Goal: Answer question/provide support

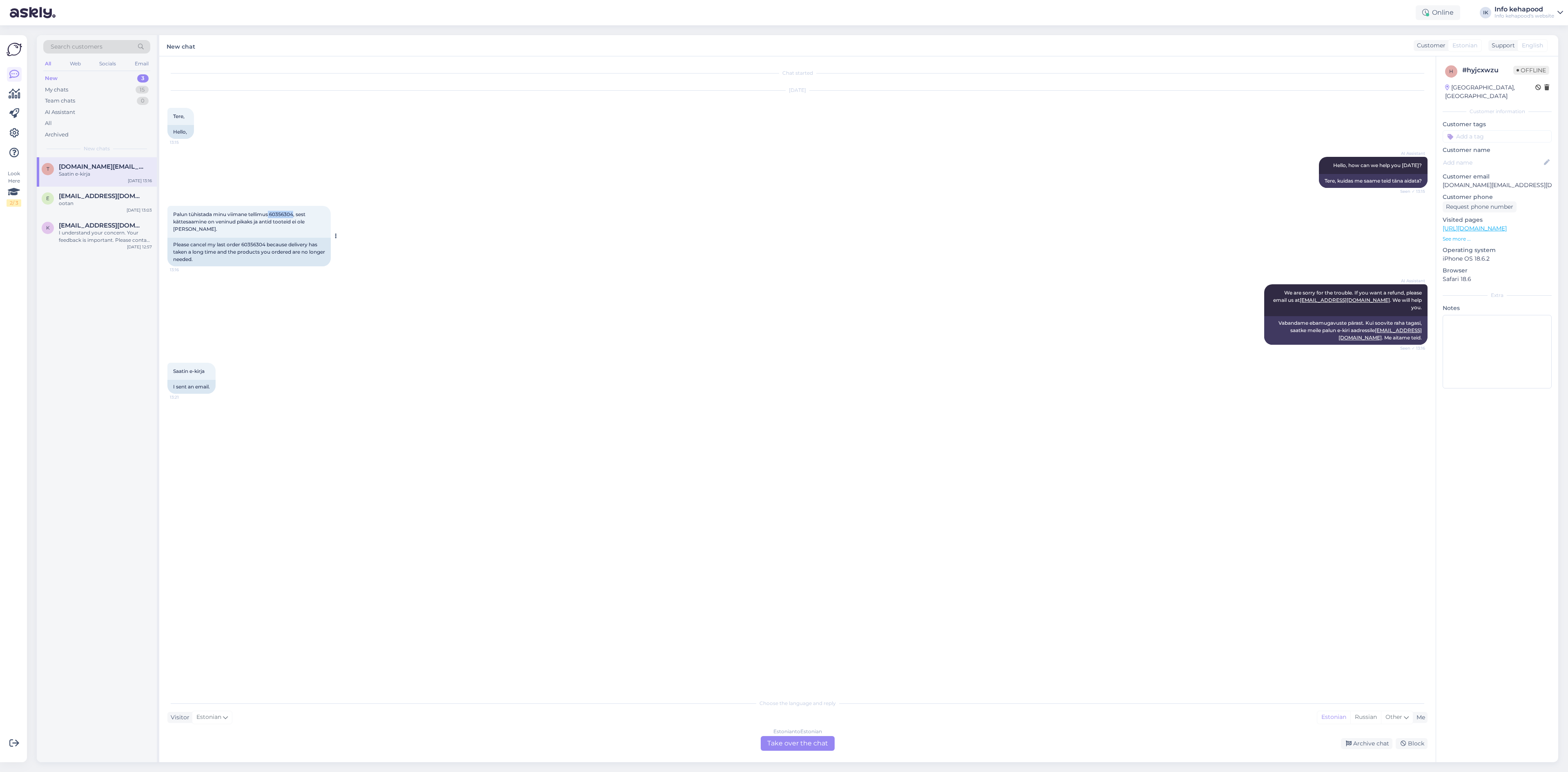
drag, startPoint x: 270, startPoint y: 211, endPoint x: 295, endPoint y: 217, distance: 25.7
click at [295, 217] on span "Palun tühistada minu viimane tellimus 60356304, sest kättesaamine on veninud pi…" at bounding box center [239, 222] width 133 height 21
copy span "60356304"
click at [124, 173] on div "Selge" at bounding box center [105, 174] width 93 height 7
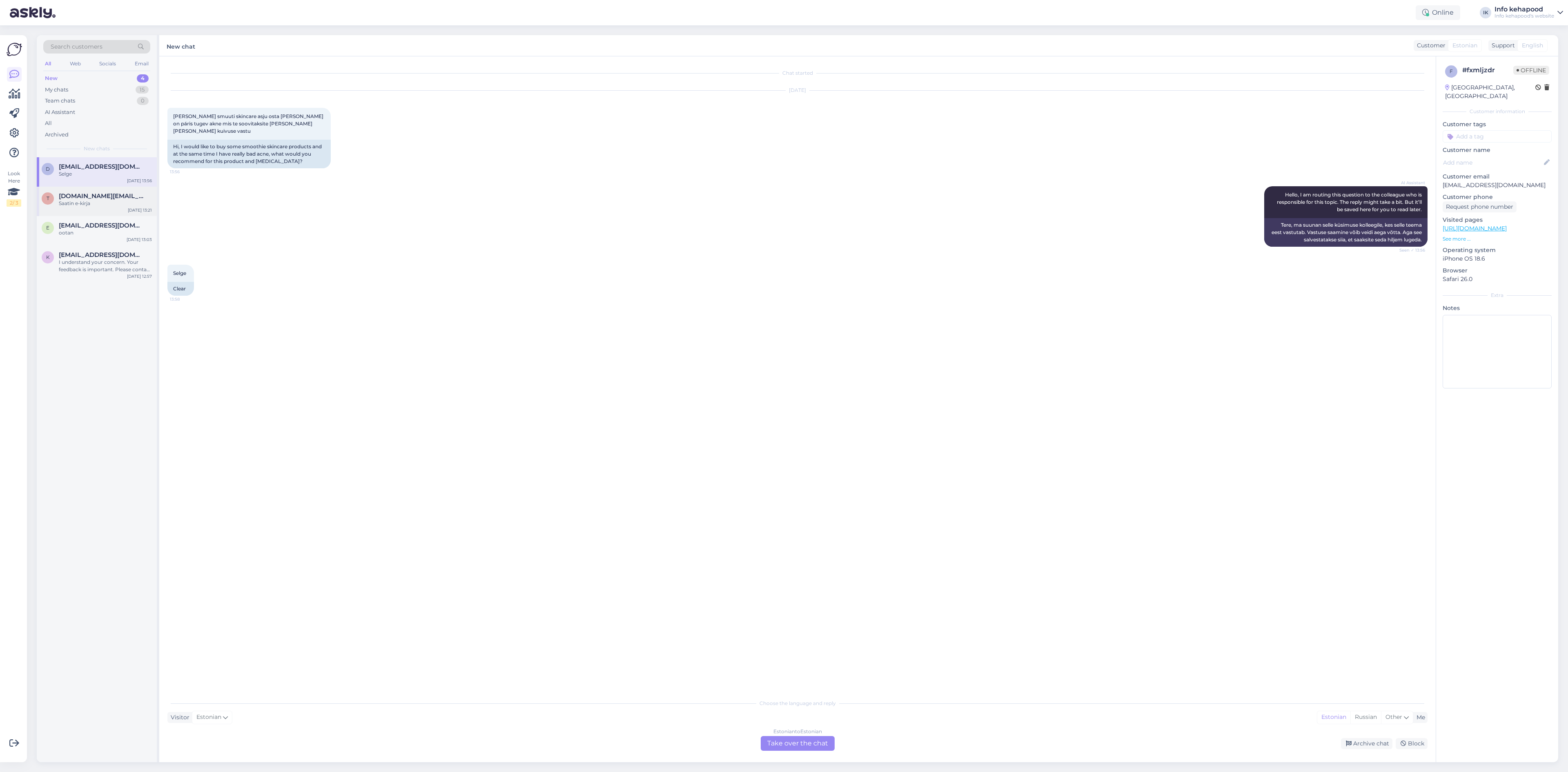
click at [107, 202] on div "Saatin e-kirja" at bounding box center [105, 203] width 93 height 7
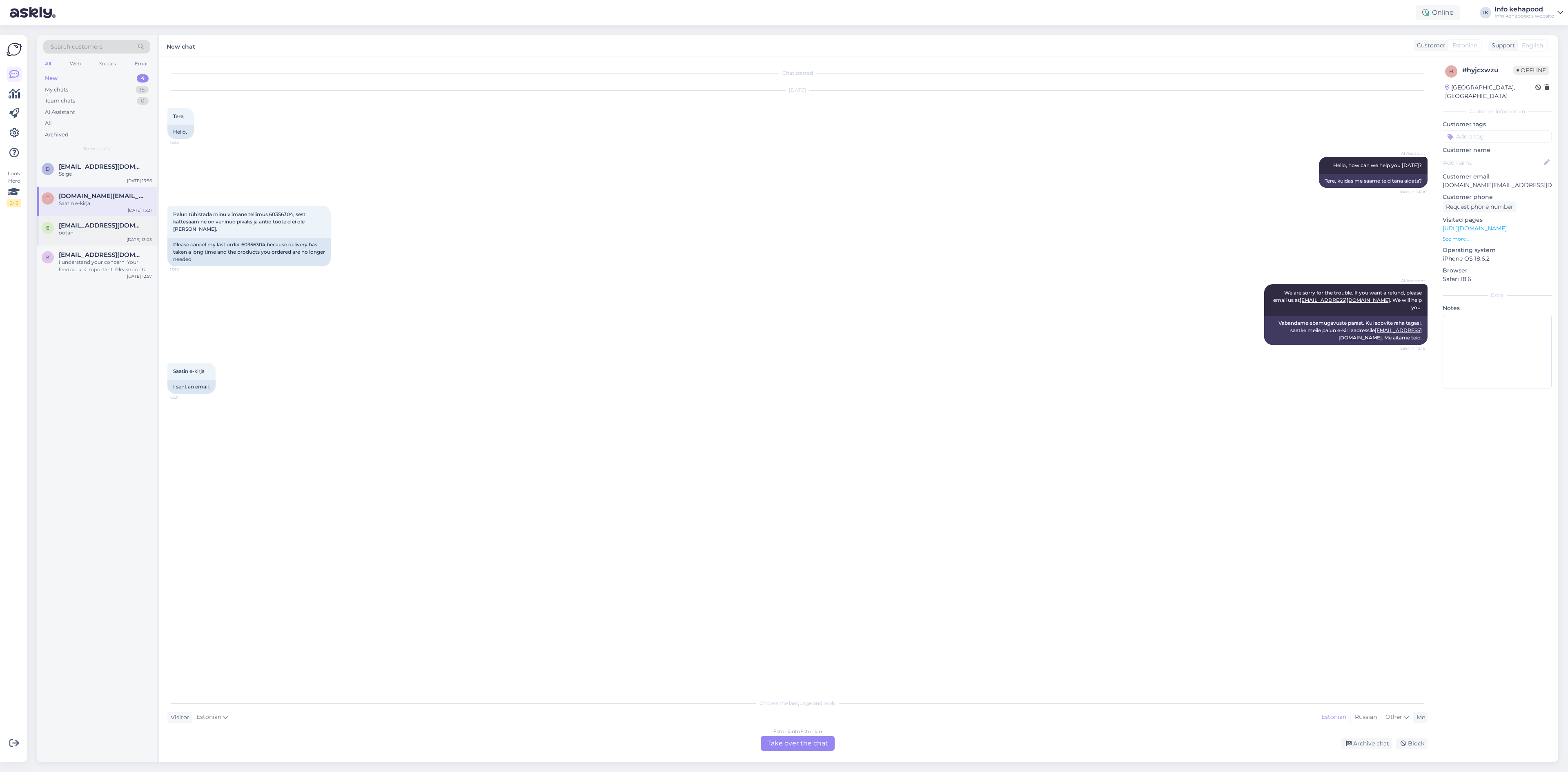
click at [111, 226] on span "[EMAIL_ADDRESS][DOMAIN_NAME]" at bounding box center [102, 225] width 85 height 7
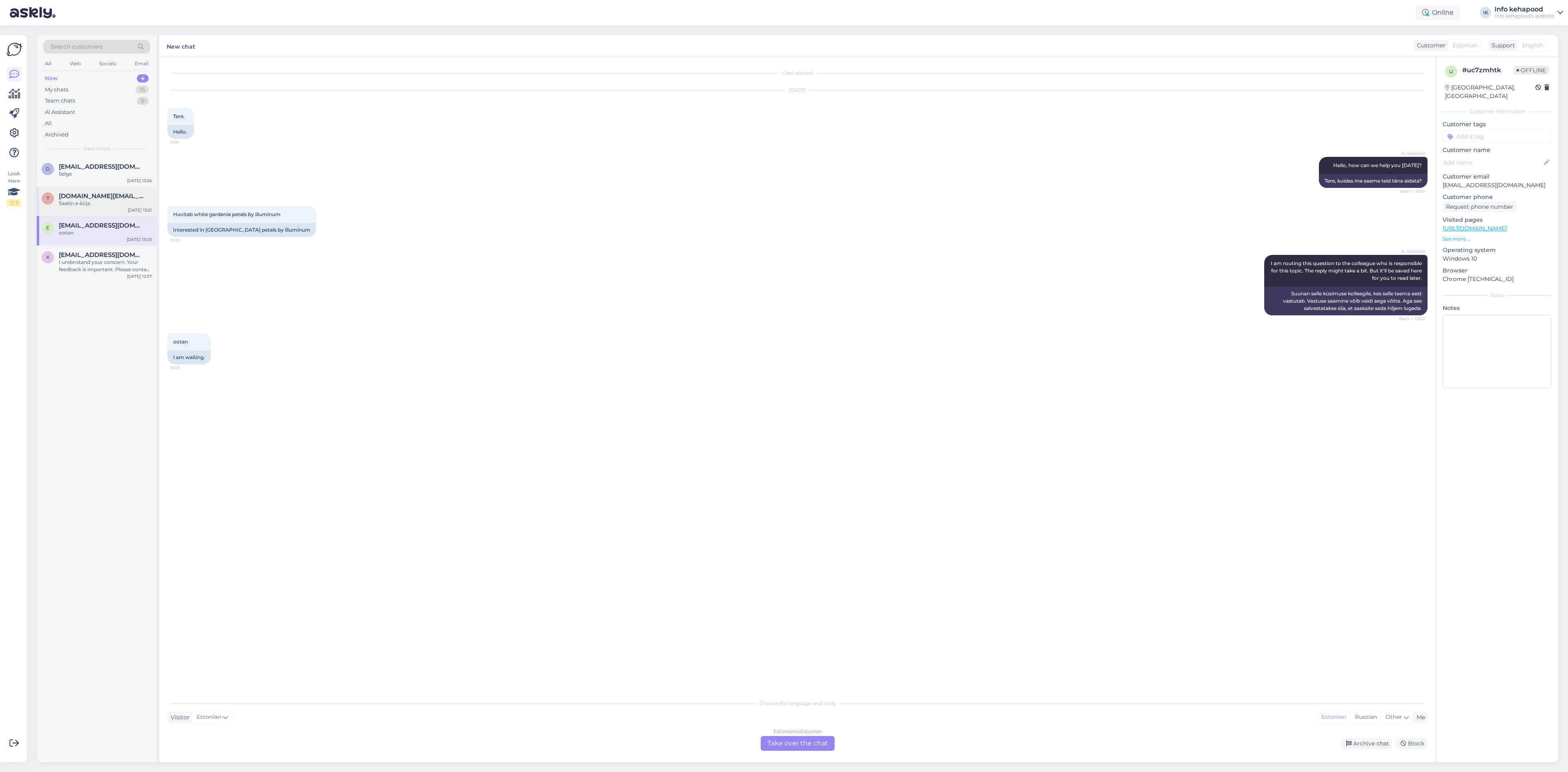
click at [108, 200] on div "Saatin e-kirja" at bounding box center [105, 203] width 93 height 7
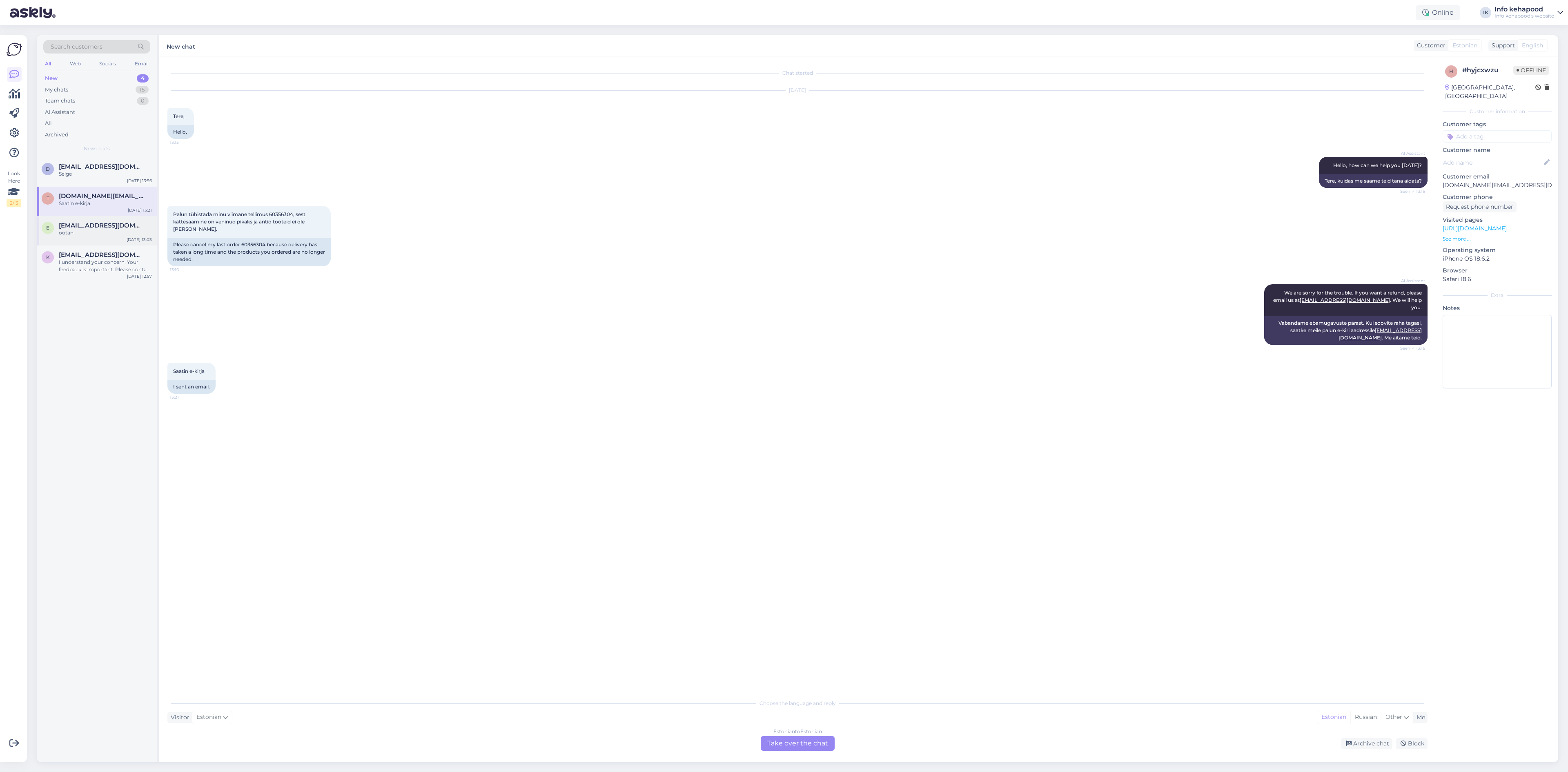
click at [125, 226] on span "[EMAIL_ADDRESS][DOMAIN_NAME]" at bounding box center [102, 225] width 85 height 7
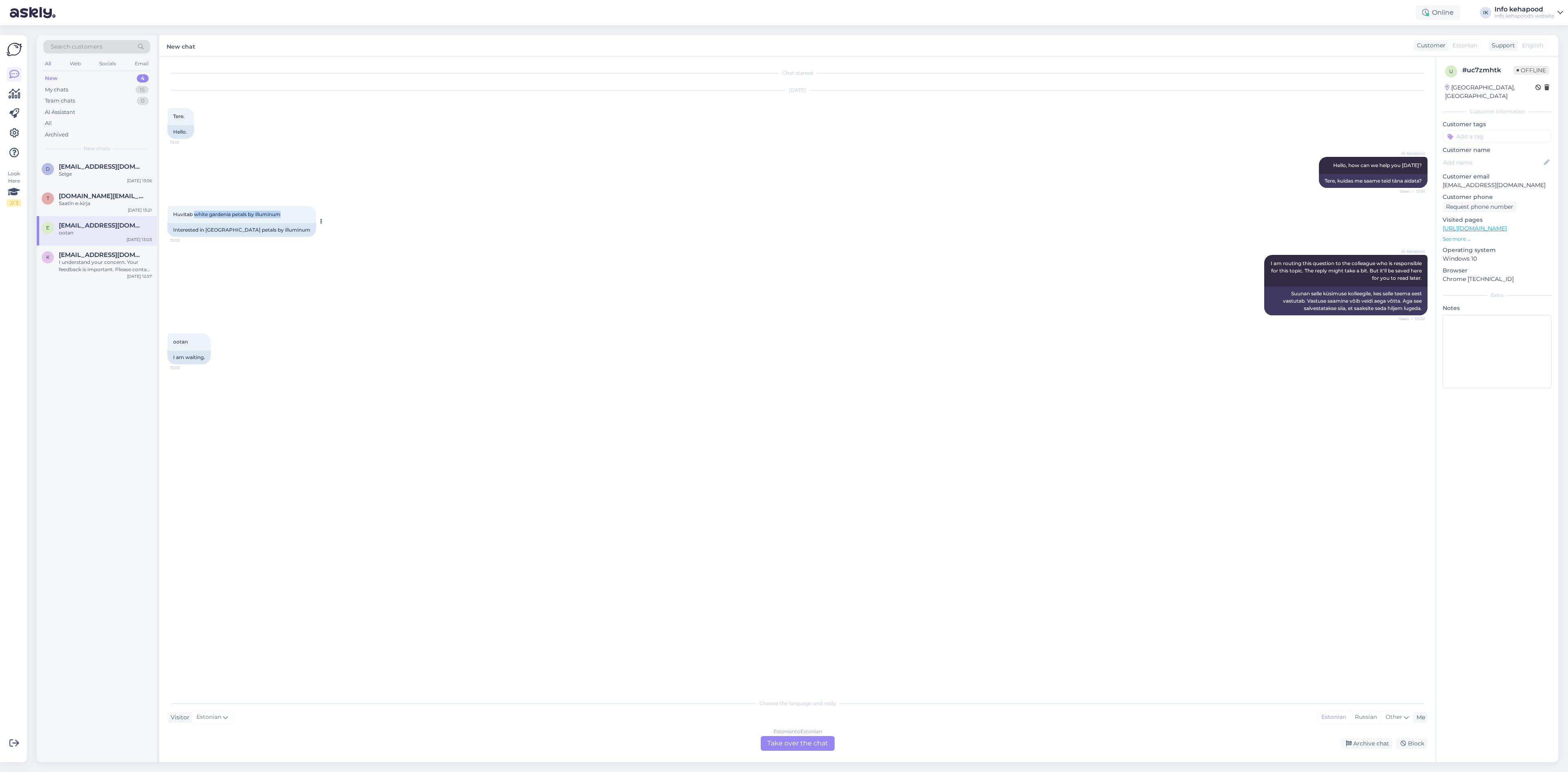
drag, startPoint x: 194, startPoint y: 215, endPoint x: 282, endPoint y: 214, distance: 88.0
click at [281, 214] on span "Huvitab white gardenia petals by illuminum" at bounding box center [226, 214] width 107 height 6
copy span "white gardenia petals by illuminum"
click at [622, 236] on div "Huvitab white gardenia petals by illuminum 13:02 Interested in white gardenia p…" at bounding box center [797, 221] width 1260 height 49
click at [775, 742] on div "Estonian to Estonian Take over the chat" at bounding box center [797, 743] width 74 height 15
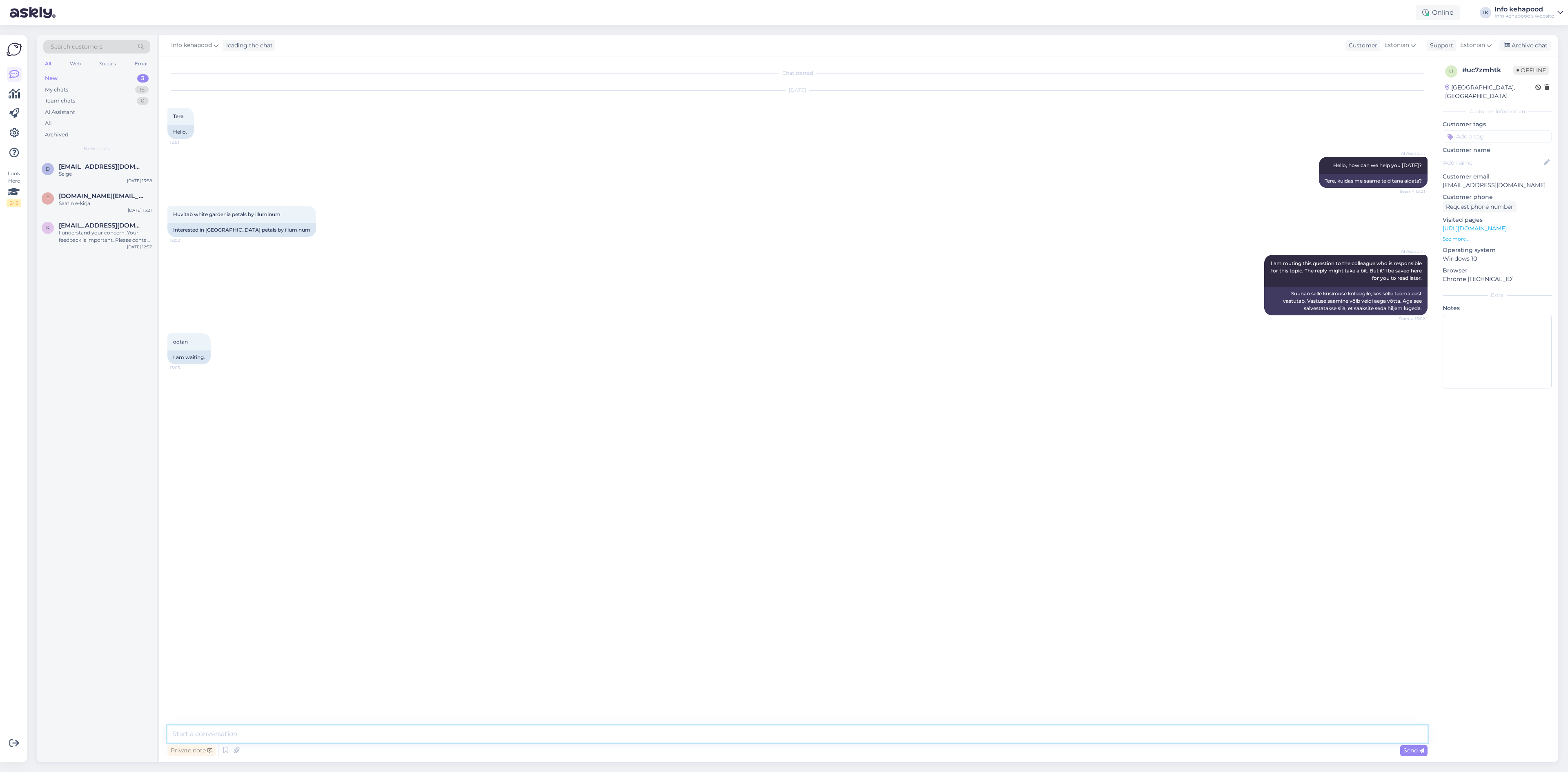
click at [751, 738] on textarea at bounding box center [797, 734] width 1260 height 17
type textarea "Tere! Hetkel ei näe, et see toode [PERSON_NAME] saadaval"
type textarea "On Teil üilti?'"
click at [1371, 426] on icon at bounding box center [1372, 426] width 5 height 5
click at [1410, 433] on textarea "On Teil pilti?" at bounding box center [797, 424] width 1247 height 21
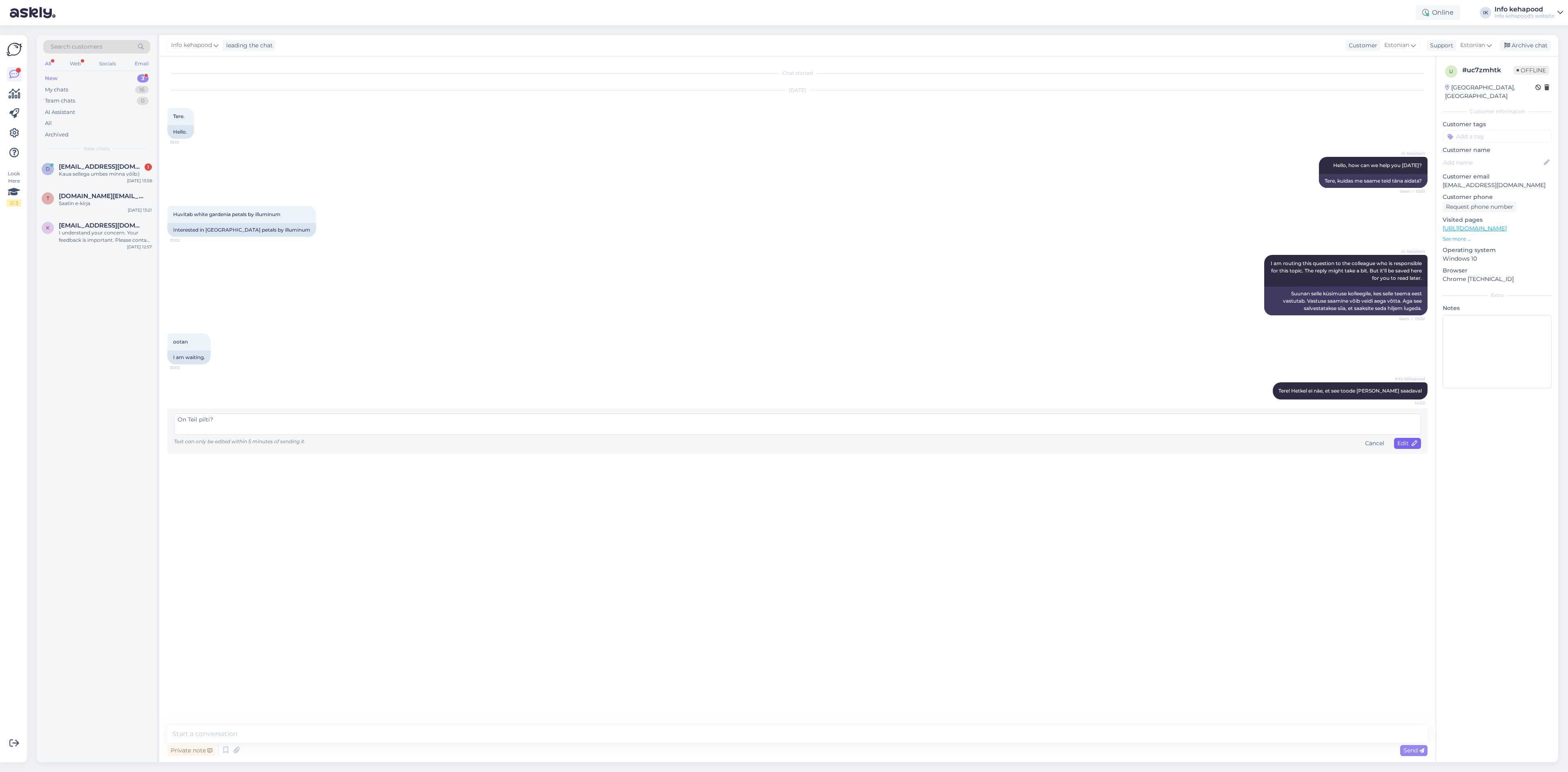
type textarea "On Teil pilti?"
click at [1409, 445] on span "Edit" at bounding box center [1408, 443] width 21 height 7
click at [91, 163] on div "d [EMAIL_ADDRESS][DOMAIN_NAME] 1 Kaua sellega umbes minna võib:) [DATE] 13:58" at bounding box center [96, 172] width 120 height 29
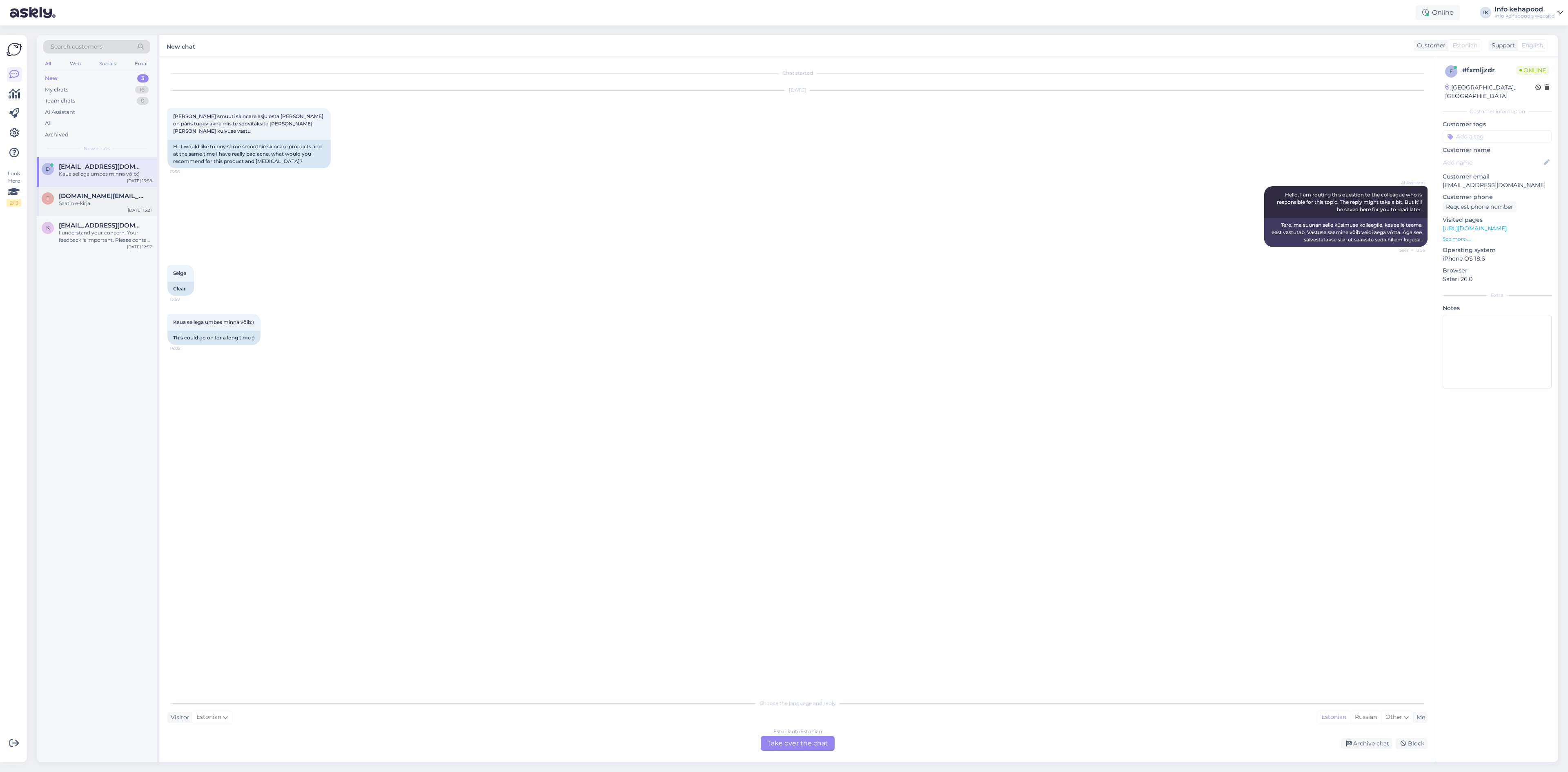
click at [107, 211] on div "t [DOMAIN_NAME][EMAIL_ADDRESS][DOMAIN_NAME] Saatin e-kirja [DATE] 13:21" at bounding box center [96, 202] width 120 height 29
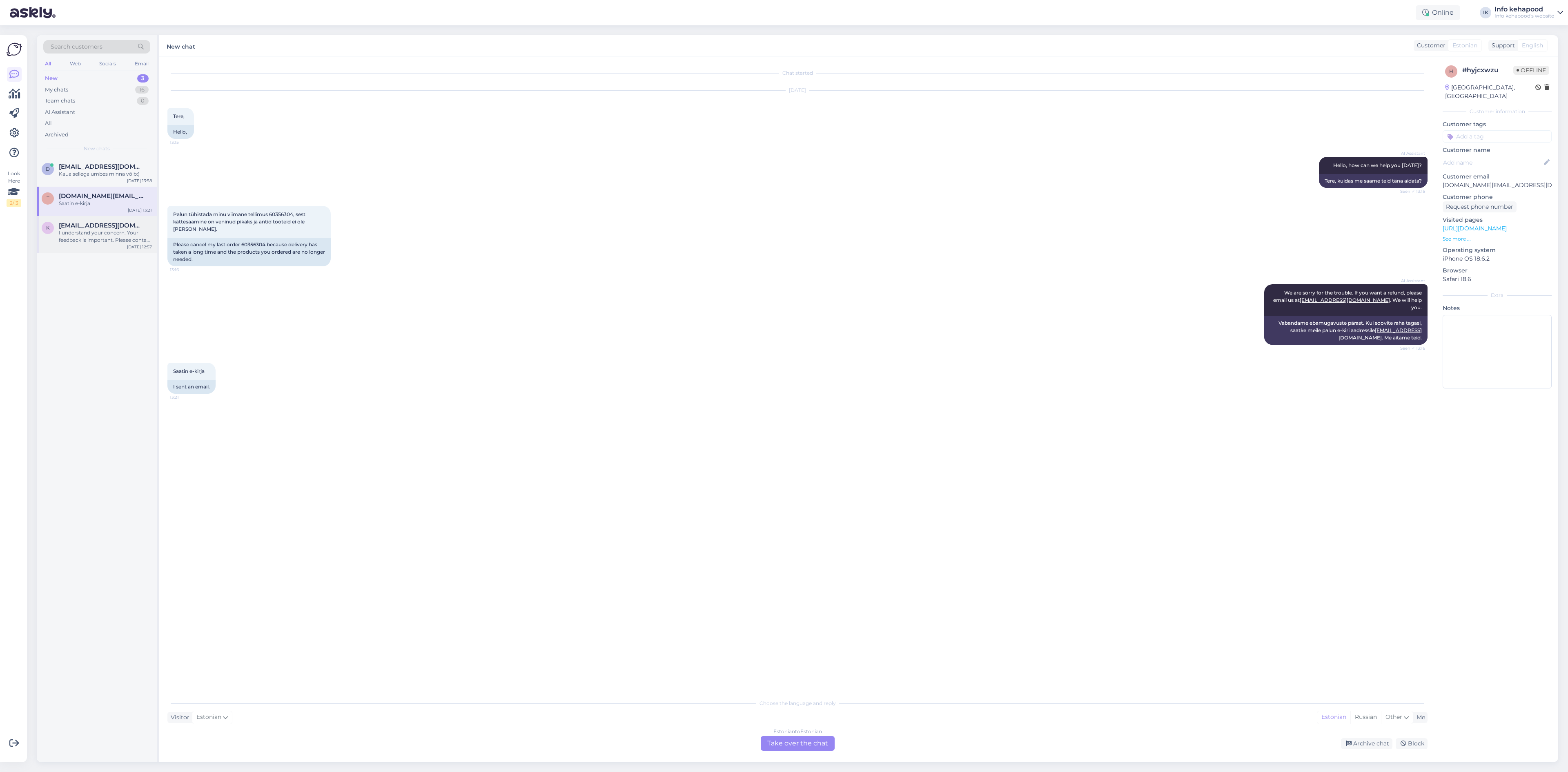
click at [112, 238] on div "I understand your concern. Your feedback is important. Please contact us direct…" at bounding box center [105, 236] width 93 height 15
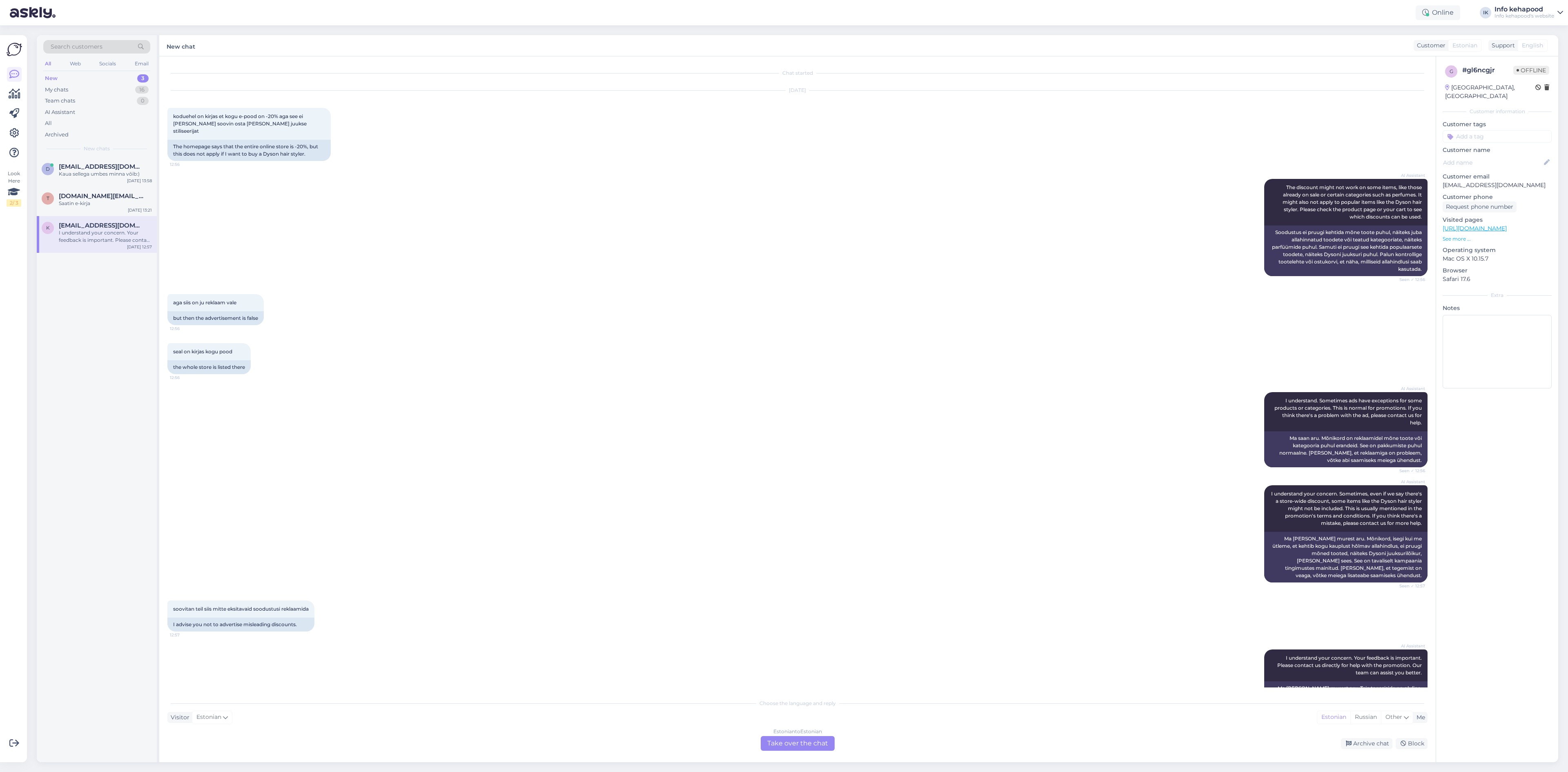
click at [759, 735] on div "Choose the language and reply Visitor Estonian Me Estonian Russian Other Estoni…" at bounding box center [797, 723] width 1260 height 56
click at [821, 750] on div "Estonian to Estonian Take over the chat" at bounding box center [797, 743] width 74 height 15
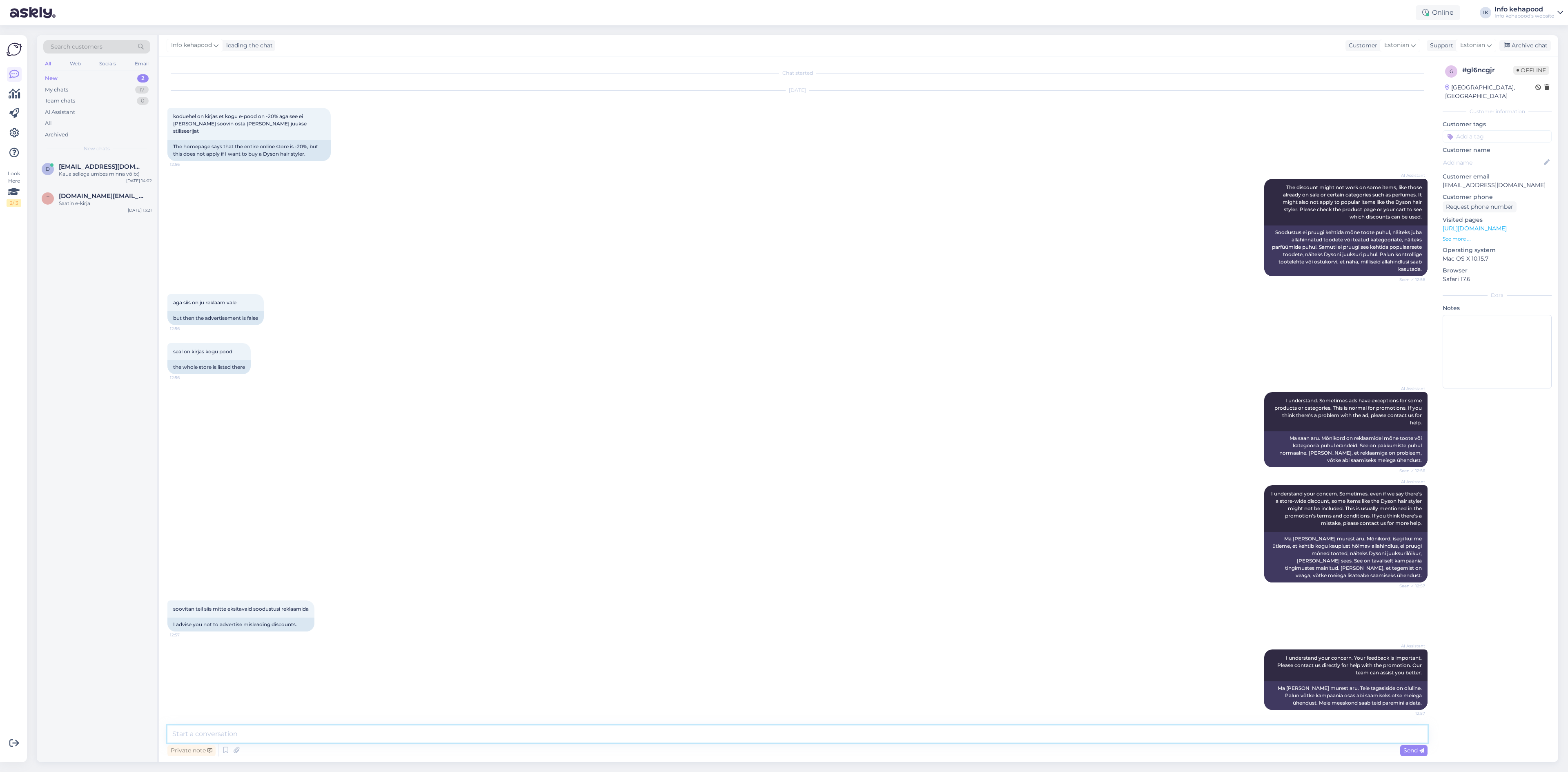
click at [797, 738] on textarea at bounding box center [797, 734] width 1260 height 17
type textarea "Tere"
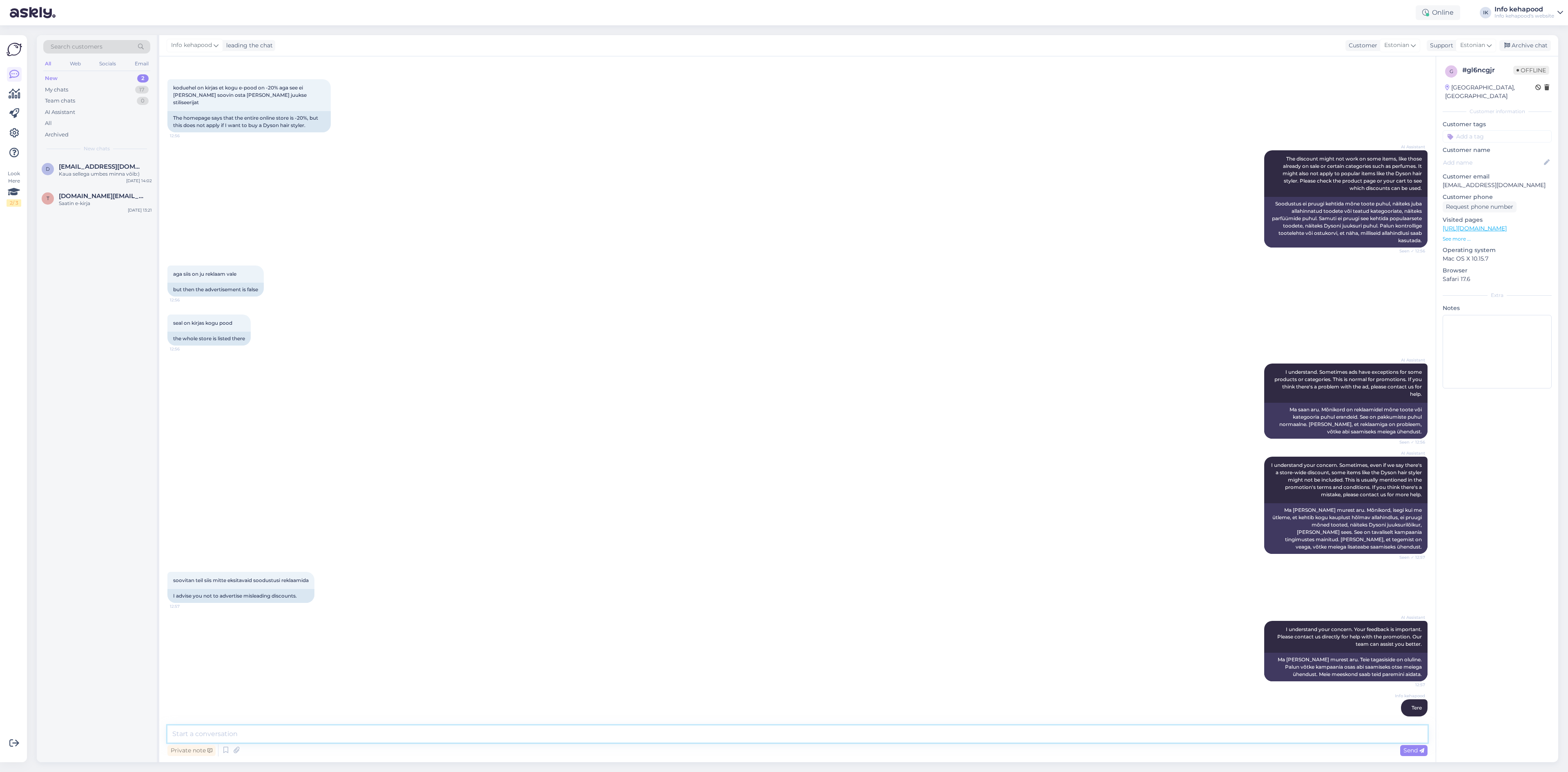
click at [677, 731] on textarea at bounding box center [797, 734] width 1260 height 17
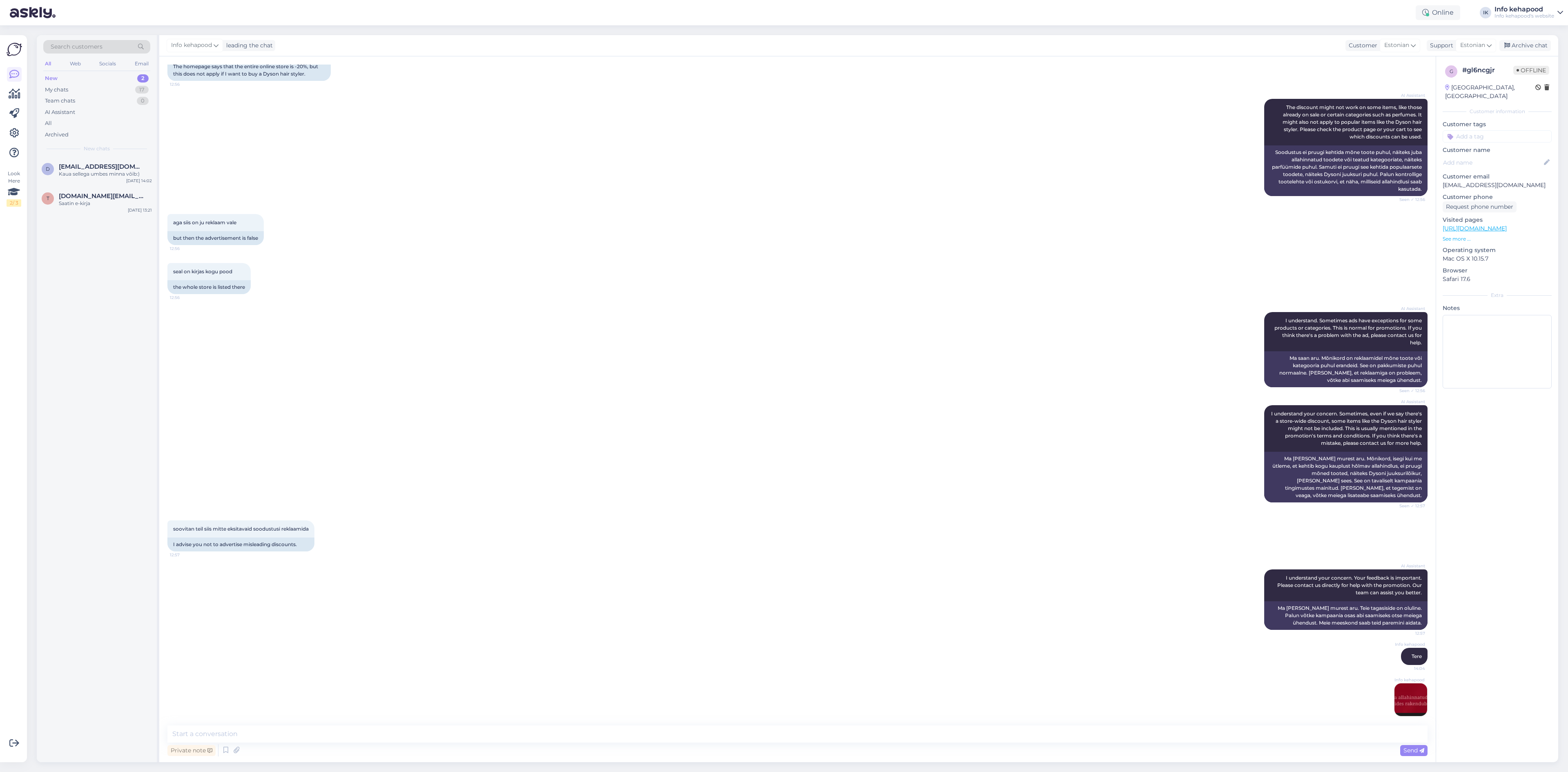
click at [769, 567] on div "AI Assistant I understand your concern. Your feedback is important. Please cont…" at bounding box center [797, 599] width 1260 height 79
click at [544, 744] on div "Private note Send" at bounding box center [797, 750] width 1260 height 15
click at [544, 738] on textarea at bounding box center [797, 734] width 1260 height 17
type textarea "Reklaamil kirjas, et ei kehti Dysonile :)"
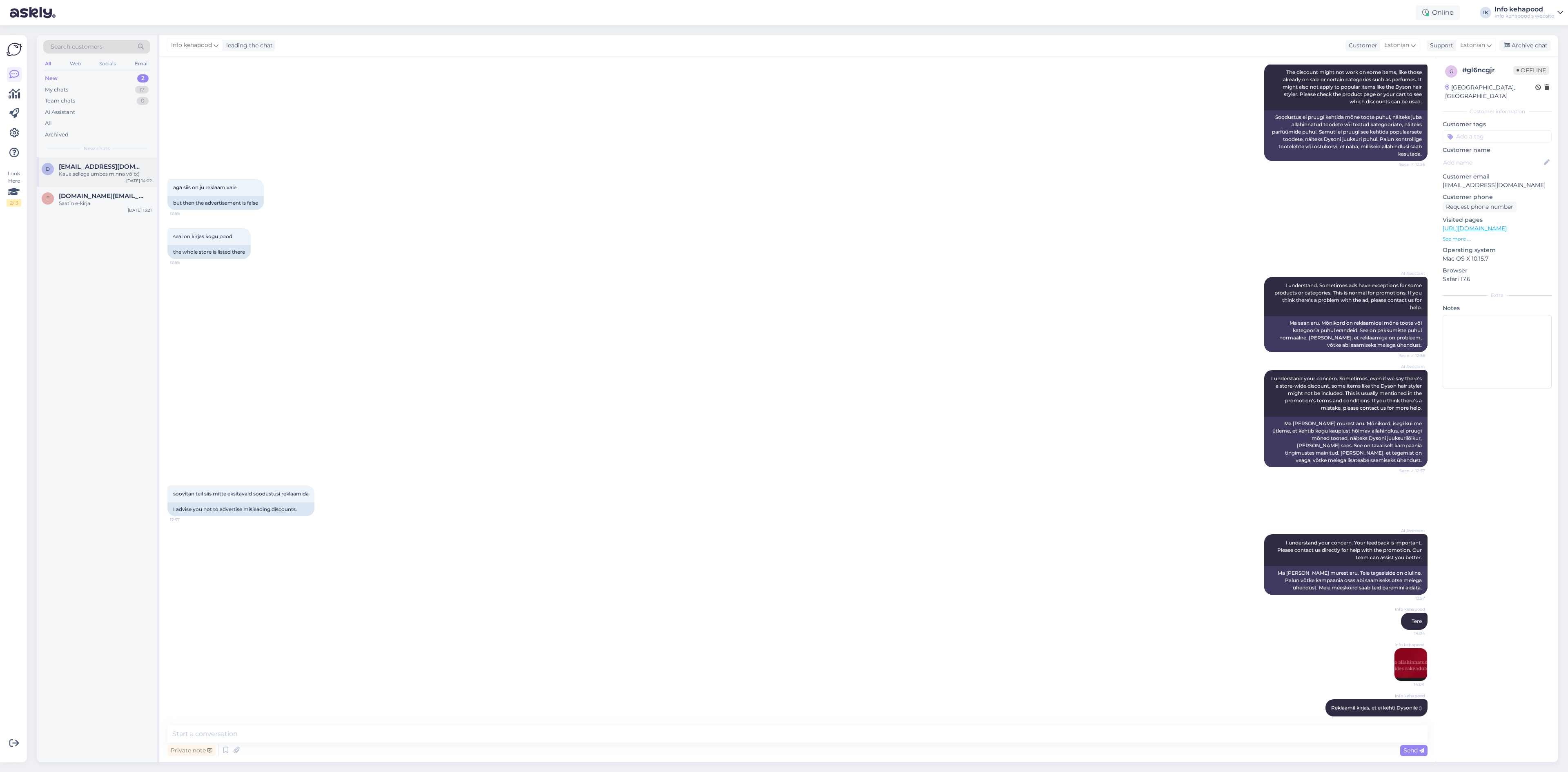
click at [75, 181] on div "d [EMAIL_ADDRESS][DOMAIN_NAME] Kaua sellega umbes minna võib:) [DATE] 14:02" at bounding box center [96, 172] width 120 height 29
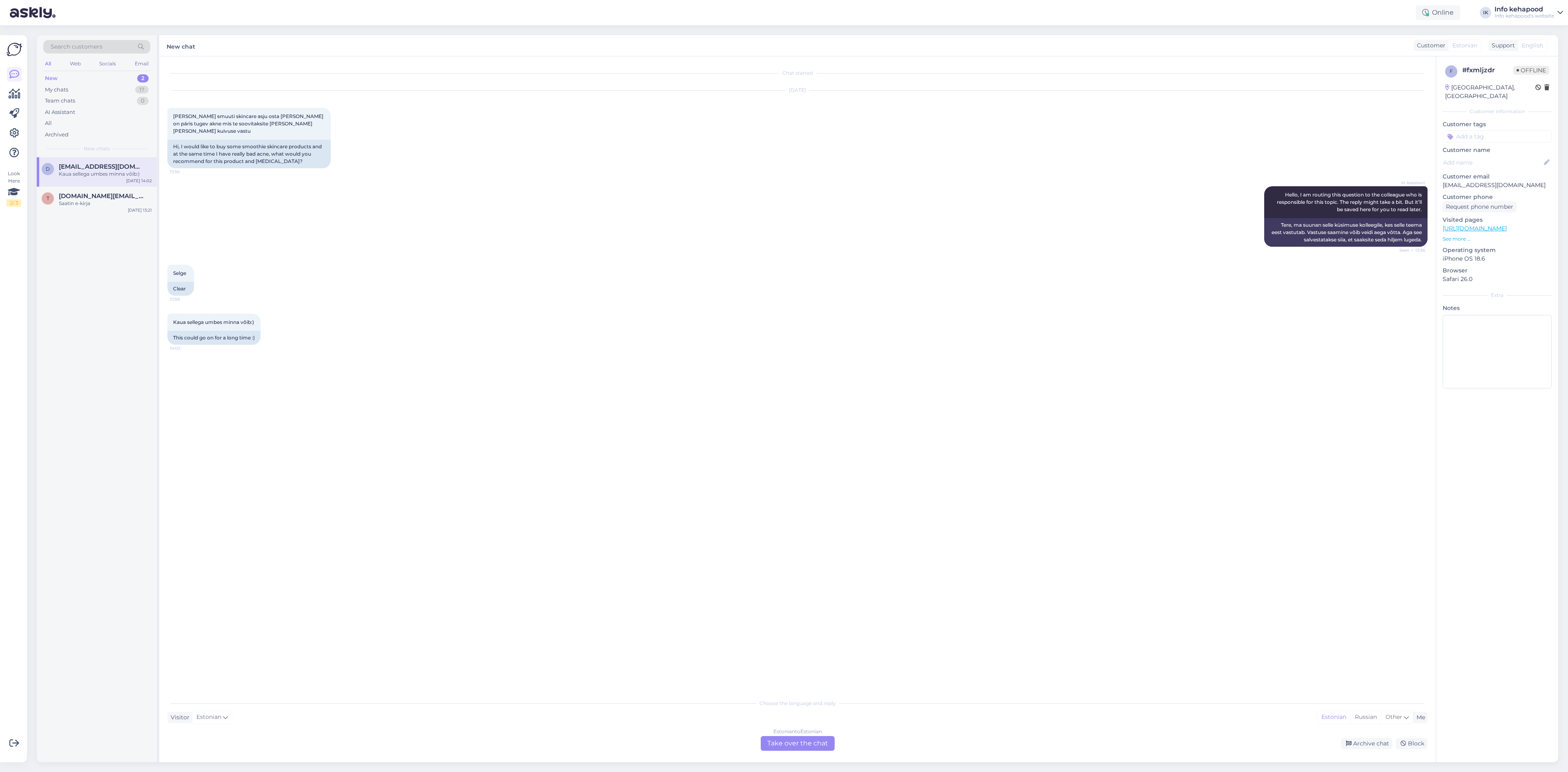
click at [820, 745] on div "Estonian to Estonian Take over the chat" at bounding box center [797, 743] width 74 height 15
click at [796, 729] on textarea at bounding box center [797, 734] width 1260 height 17
type textarea "Tere!"
click at [349, 721] on div "Chat started [DATE] Tere sooviks smuuti skincare asju osta [PERSON_NAME] on pár…" at bounding box center [797, 409] width 1276 height 706
click at [342, 739] on textarea at bounding box center [797, 734] width 1260 height 17
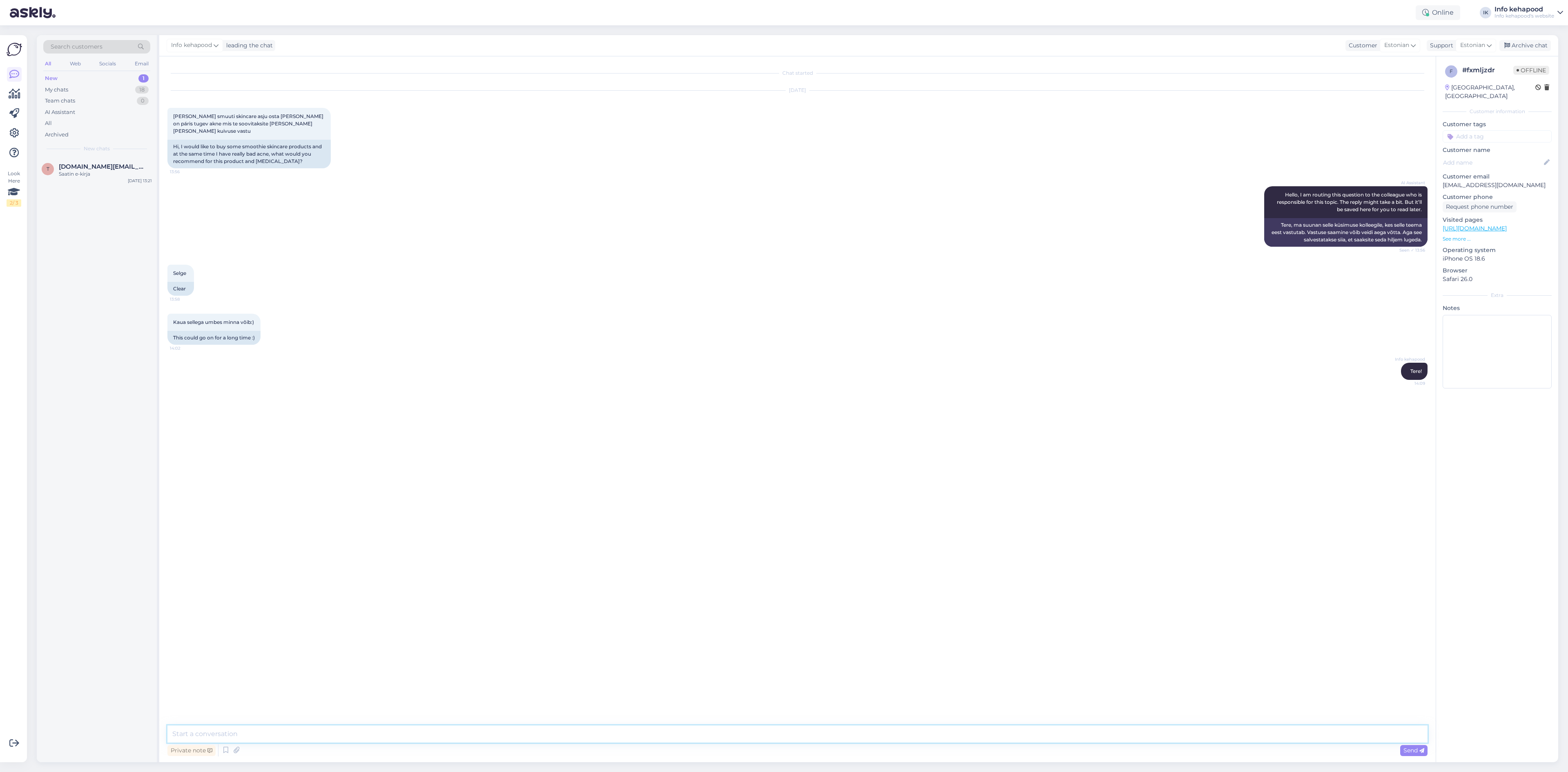
paste textarea "[URL][DOMAIN_NAME]"
click at [352, 654] on div "Chat started [DATE] Tere sooviks smuuti skincare asju osta [PERSON_NAME] on pár…" at bounding box center [801, 391] width 1267 height 653
click at [462, 726] on textarea "[URL][DOMAIN_NAME]" at bounding box center [797, 734] width 1260 height 17
type textarea "[URL][DOMAIN_NAME] soovitaksin seda :) Kasutan ka ise seda [PERSON_NAME] meeldi…"
click at [99, 163] on span "[DOMAIN_NAME][EMAIL_ADDRESS][DOMAIN_NAME]" at bounding box center [102, 167] width 85 height 7
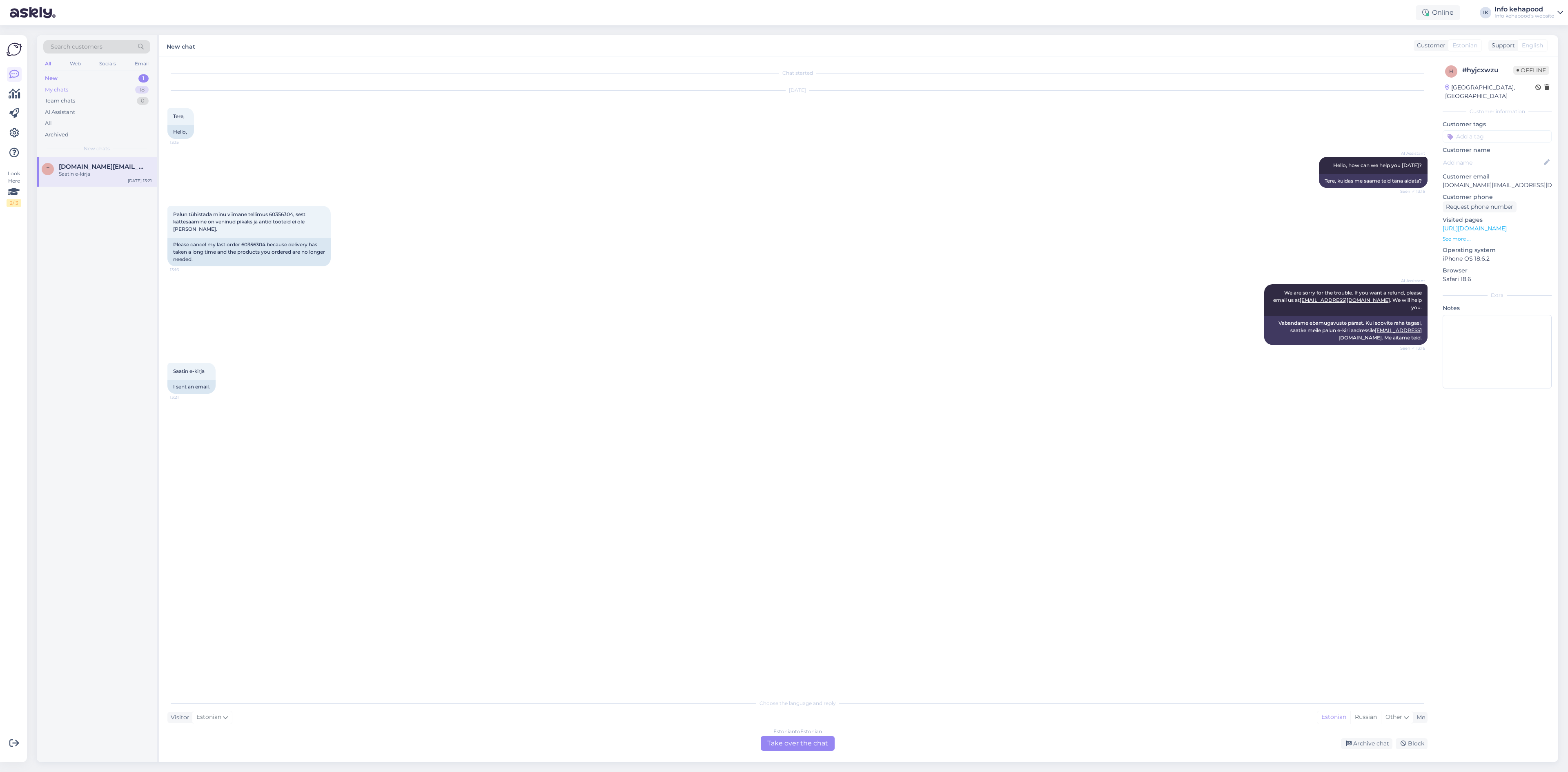
click at [99, 89] on div "My chats 18" at bounding box center [97, 89] width 107 height 12
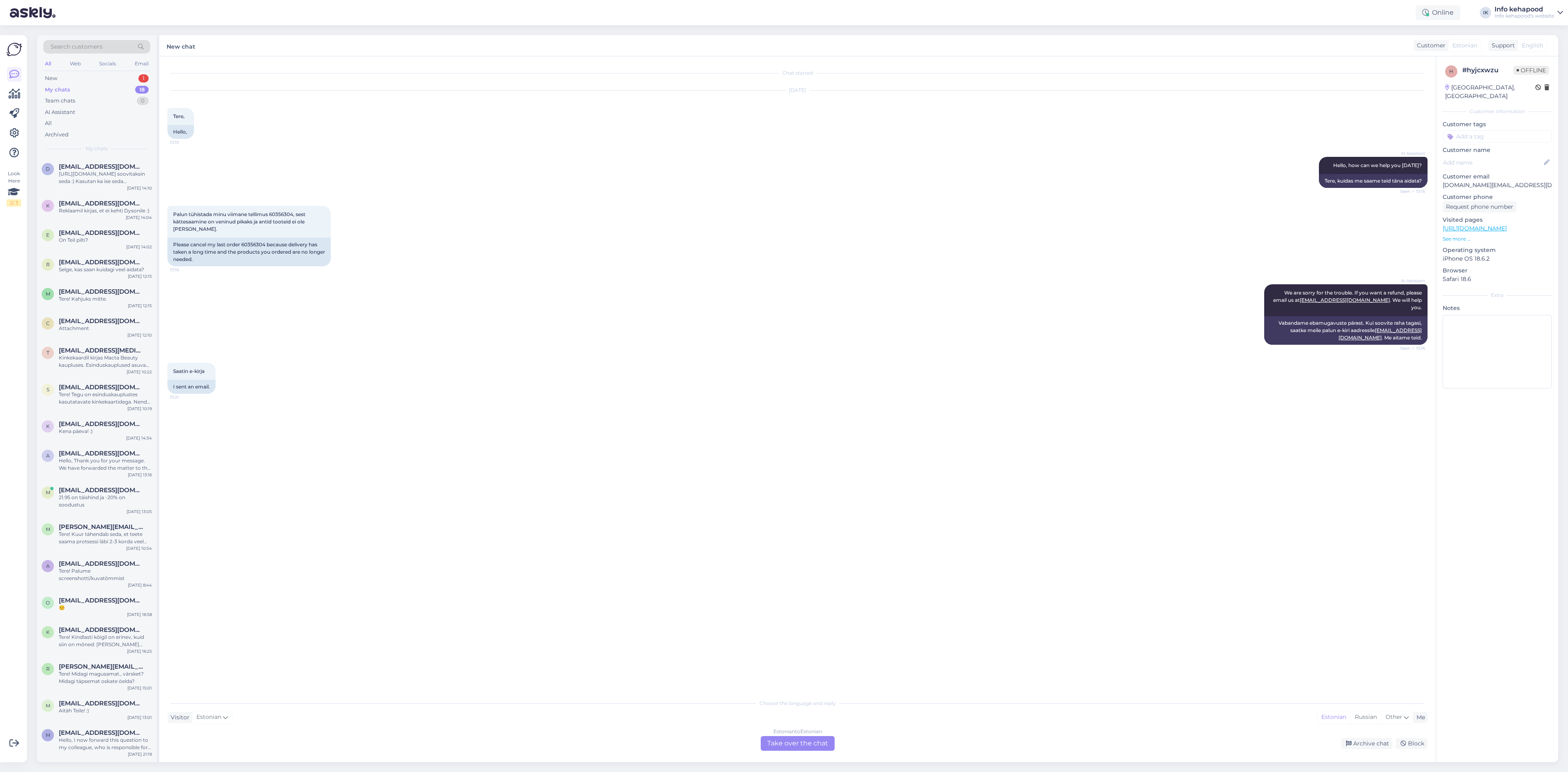
click at [93, 88] on div "My chats 18" at bounding box center [97, 89] width 107 height 12
click at [89, 74] on div "New 1" at bounding box center [97, 78] width 107 height 12
